Goal: Task Accomplishment & Management: Use online tool/utility

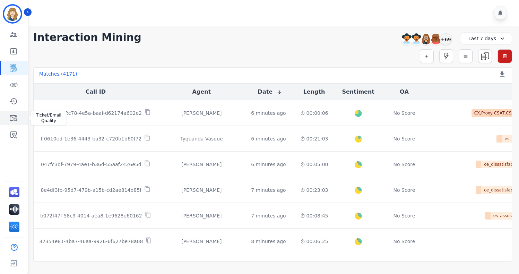
click at [14, 117] on icon "Sidebar" at bounding box center [14, 118] width 8 height 6
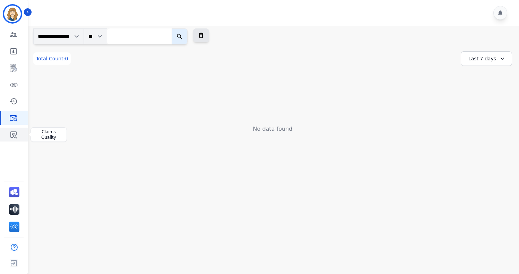
click at [10, 131] on icon "Sidebar" at bounding box center [13, 134] width 7 height 7
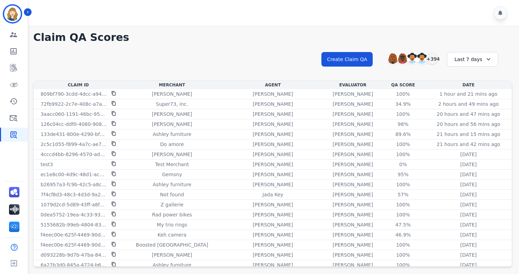
click at [481, 57] on div "Last 7 days" at bounding box center [472, 59] width 51 height 15
click at [479, 124] on li "Last 90 days" at bounding box center [477, 126] width 35 height 7
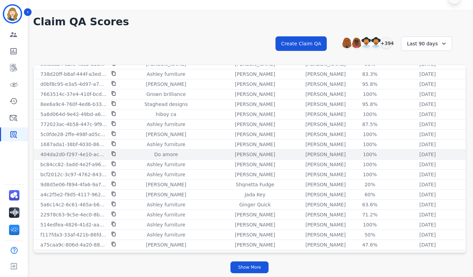
scroll to position [16, 0]
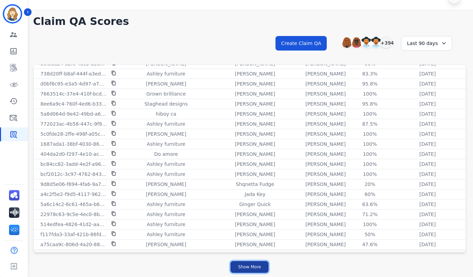
click at [259, 269] on button "Show More" at bounding box center [250, 267] width 38 height 12
click at [259, 270] on button "Show More" at bounding box center [250, 267] width 38 height 12
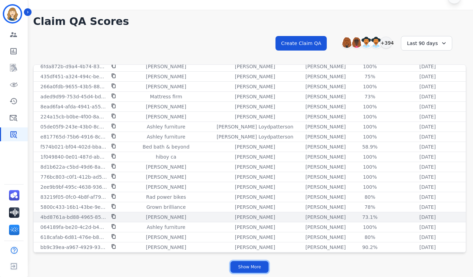
scroll to position [2840, 0]
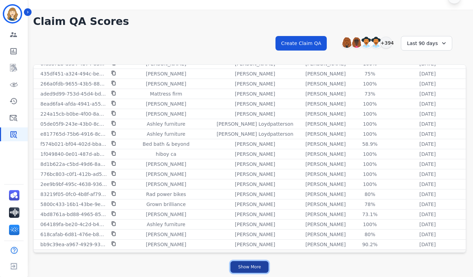
click at [249, 272] on button "Show More" at bounding box center [250, 267] width 38 height 12
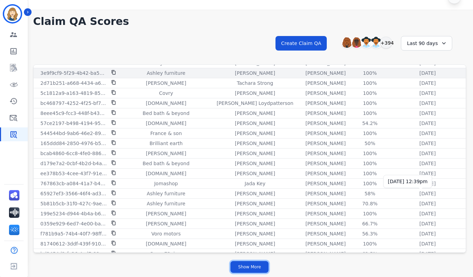
scroll to position [3846, 0]
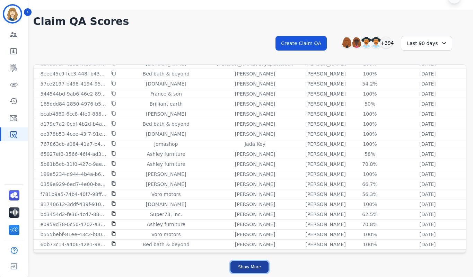
click at [250, 270] on button "Show More" at bounding box center [250, 267] width 38 height 12
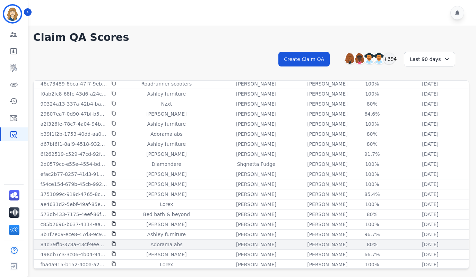
scroll to position [4329, 0]
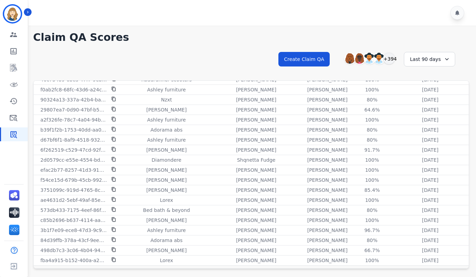
click at [187, 32] on h1 "Claim QA Scores" at bounding box center [251, 37] width 436 height 12
